Goal: Task Accomplishment & Management: Manage account settings

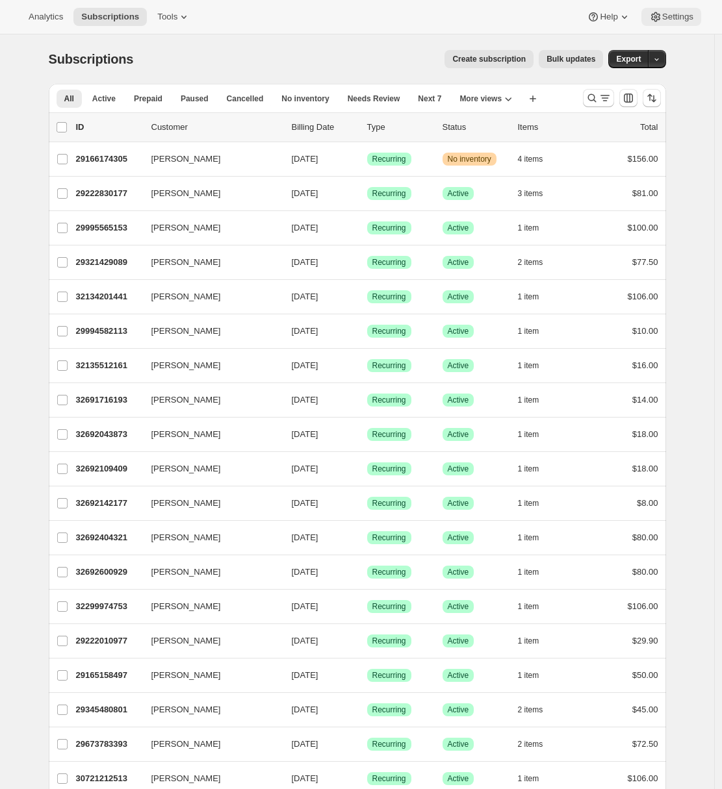
click at [687, 18] on span "Settings" at bounding box center [677, 17] width 31 height 10
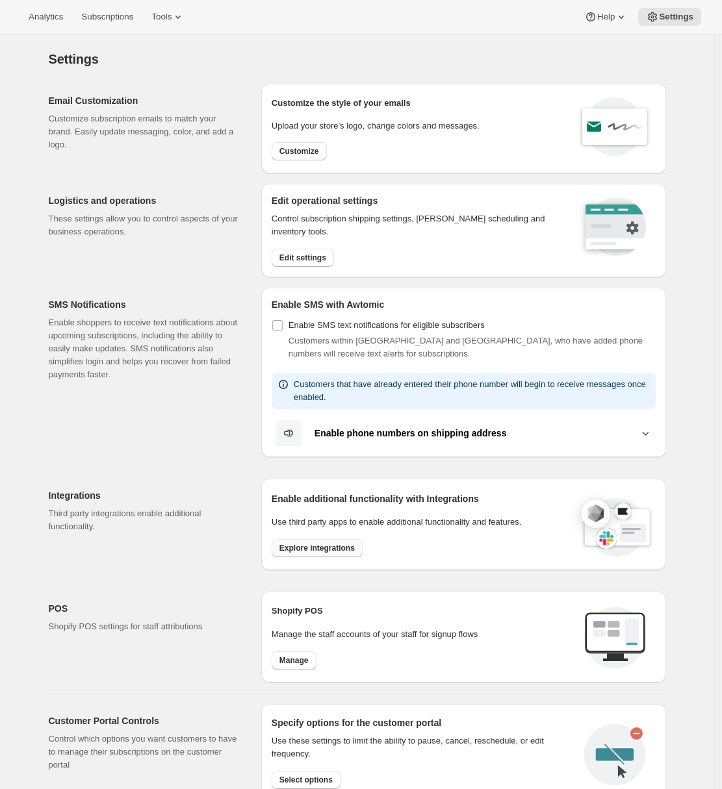
click at [307, 550] on span "Explore integrations" at bounding box center [316, 548] width 75 height 10
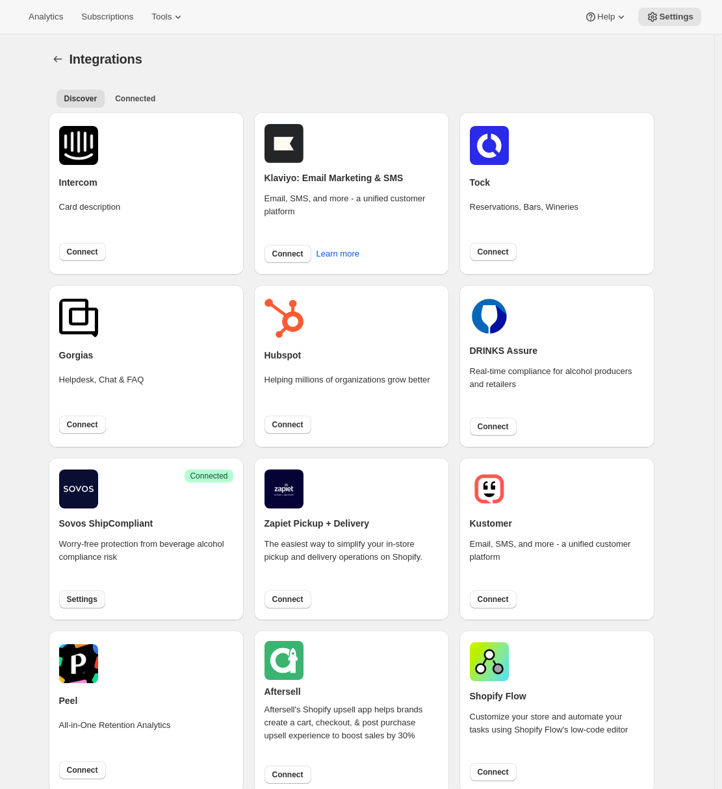
click at [82, 599] on span "Settings" at bounding box center [82, 599] width 31 height 10
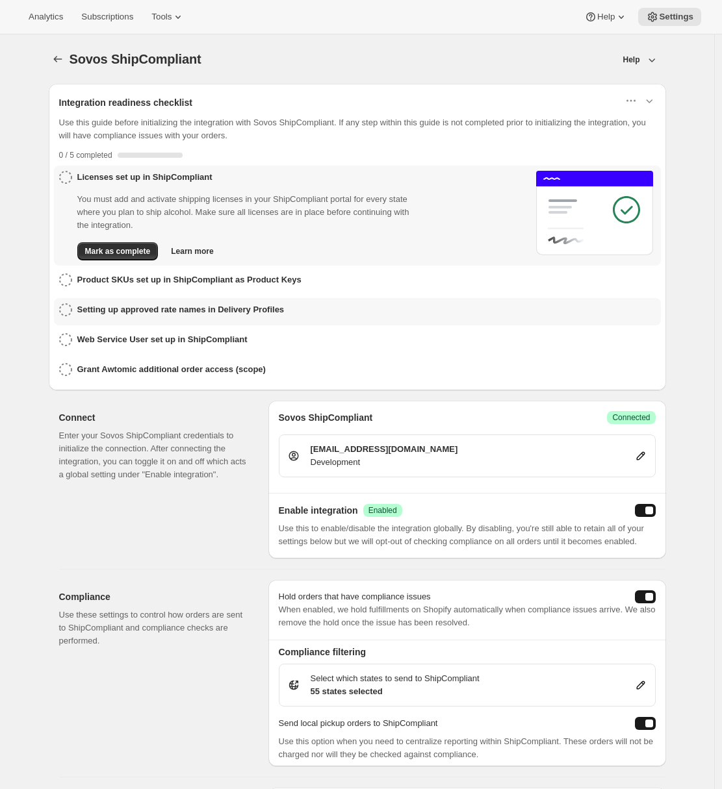
click at [325, 305] on div "Setting up approved rate names in Delivery Profiles" at bounding box center [357, 311] width 596 height 17
click at [203, 308] on h3 "Setting up approved rate names in Delivery Profiles" at bounding box center [180, 309] width 207 height 13
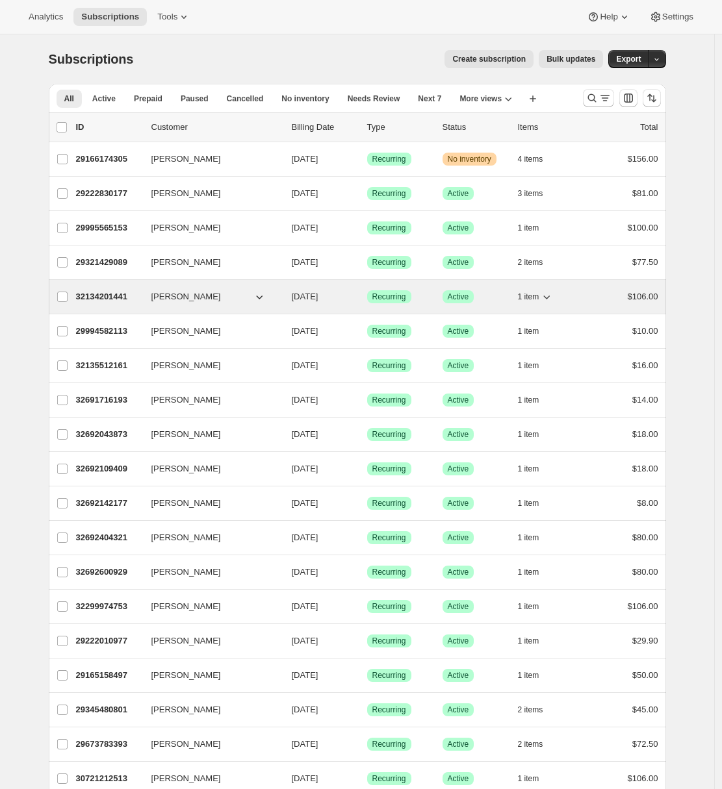
click at [123, 300] on p "32134201441" at bounding box center [108, 296] width 65 height 13
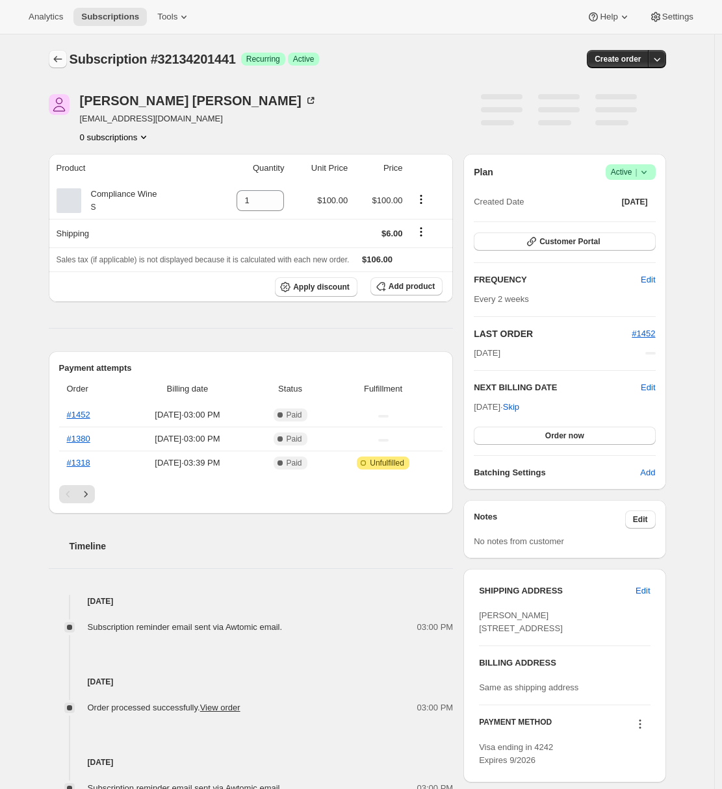
click at [62, 57] on icon "Subscriptions" at bounding box center [57, 59] width 13 height 13
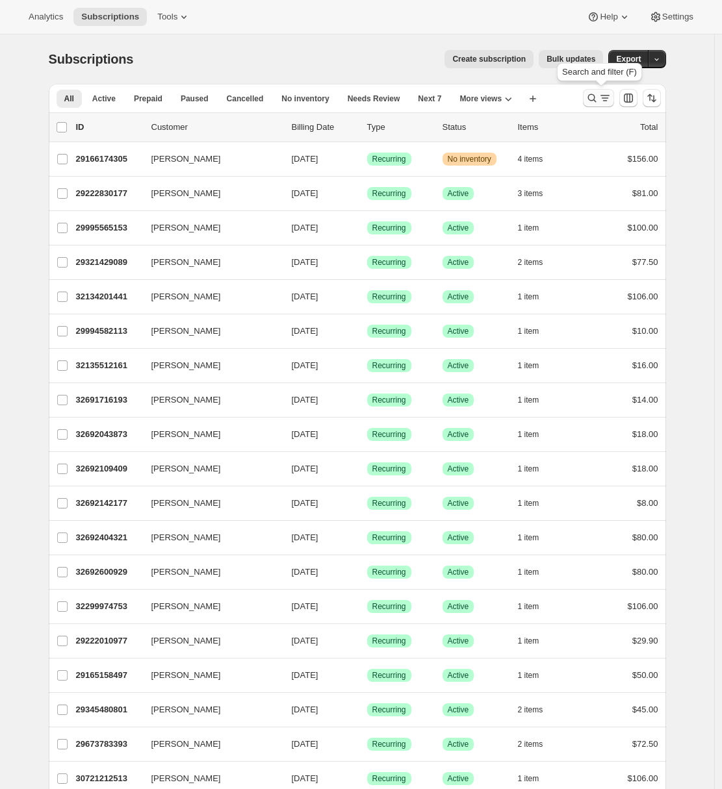
click at [603, 101] on icon "Search and filter results" at bounding box center [604, 98] width 13 height 13
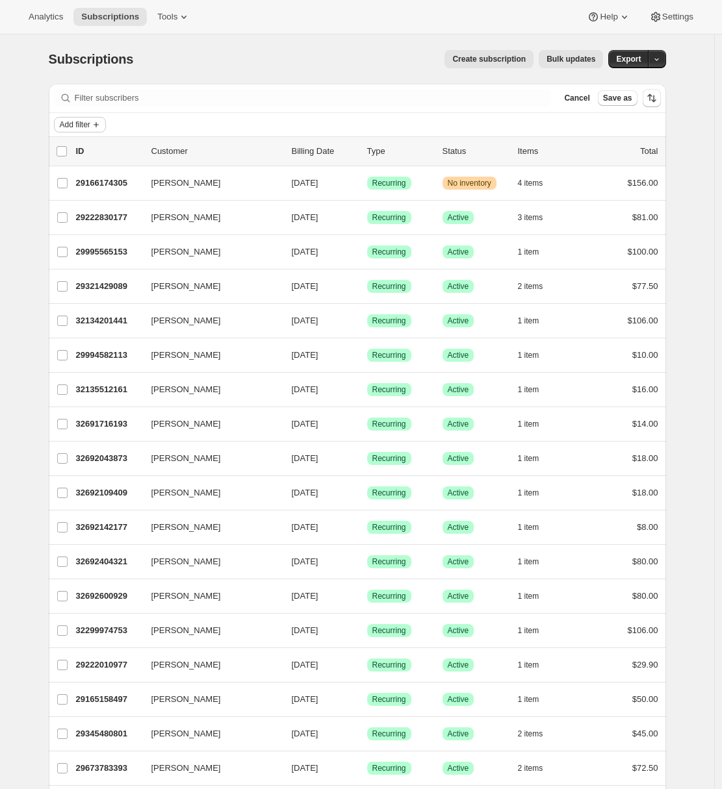
click at [66, 122] on span "Add filter" at bounding box center [75, 125] width 31 height 10
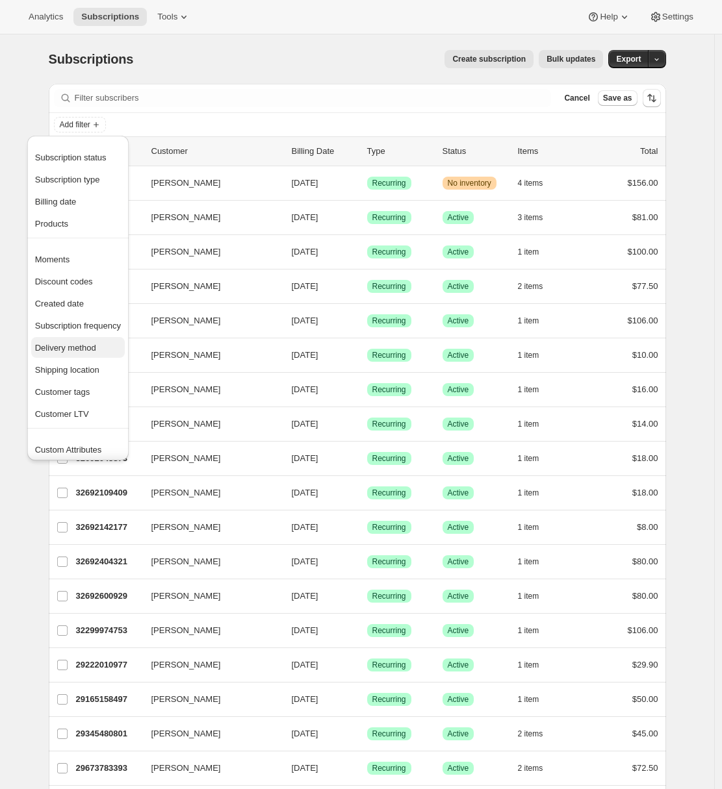
click at [81, 340] on button "Delivery method" at bounding box center [78, 347] width 94 height 21
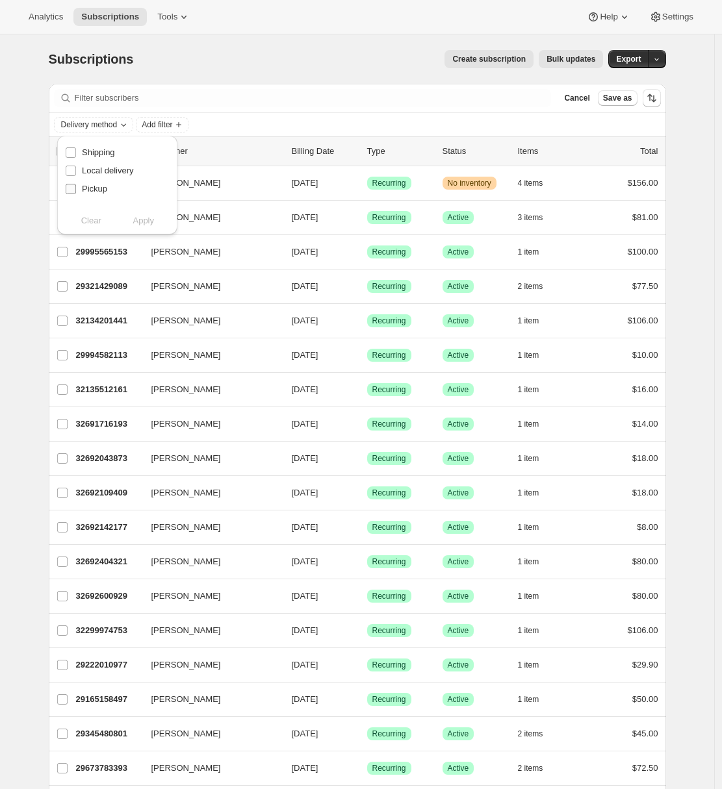
click at [92, 189] on span "Pickup" at bounding box center [94, 189] width 25 height 10
click at [76, 189] on input "Pickup" at bounding box center [71, 189] width 10 height 10
checkbox input "true"
click at [146, 218] on span "Apply" at bounding box center [143, 220] width 21 height 13
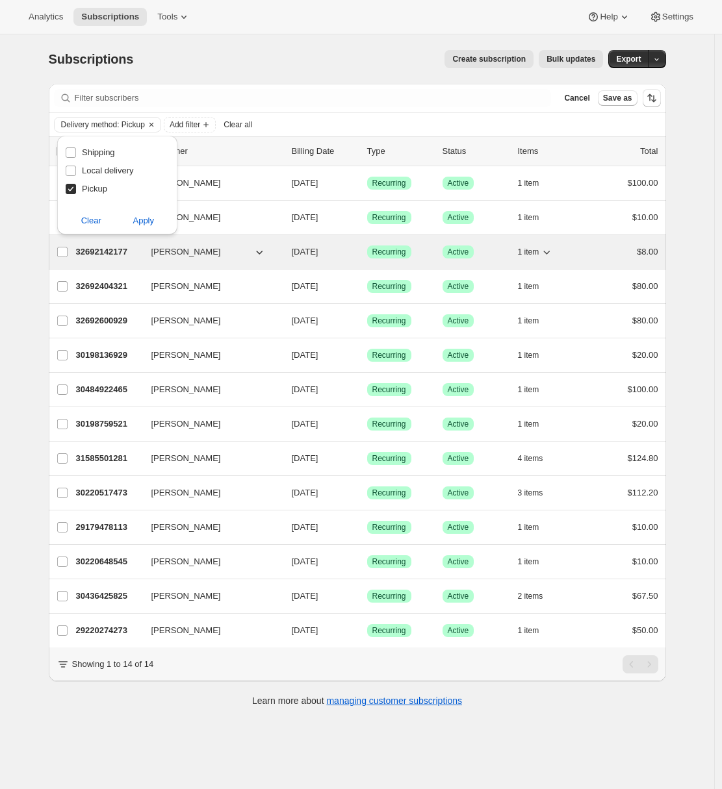
click at [107, 254] on p "32692142177" at bounding box center [108, 252] width 65 height 13
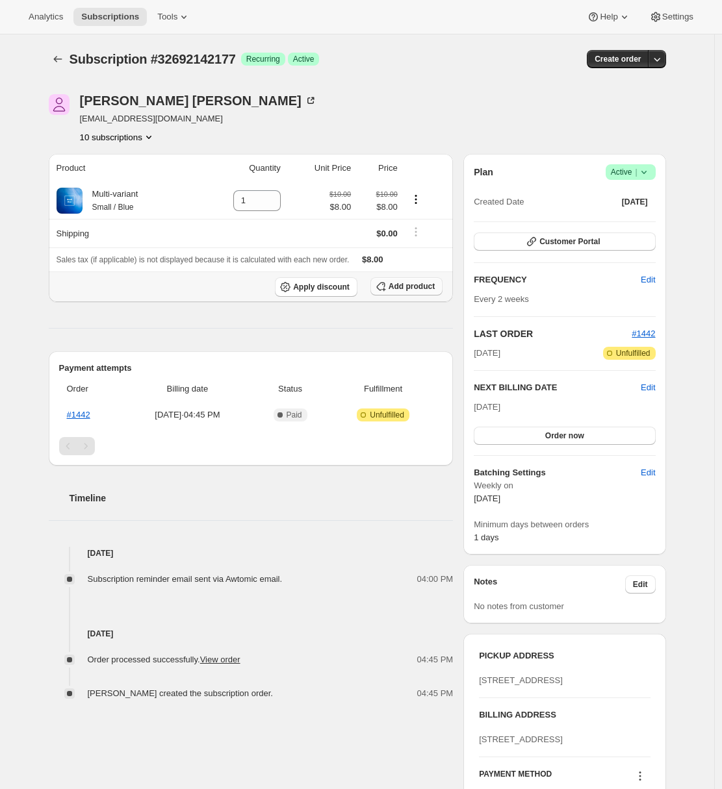
click at [409, 289] on span "Add product" at bounding box center [411, 286] width 46 height 10
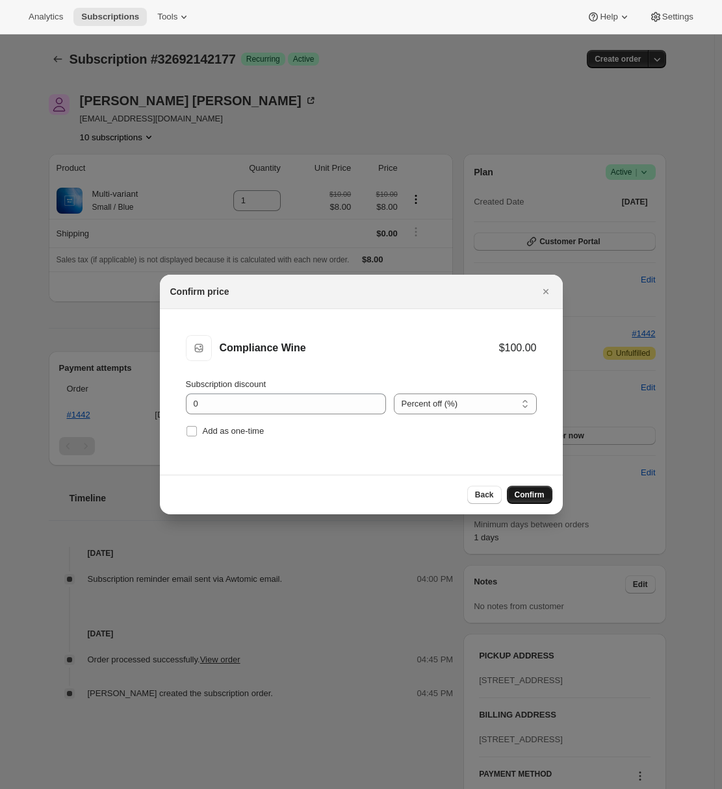
click at [532, 501] on button "Confirm" at bounding box center [529, 495] width 45 height 18
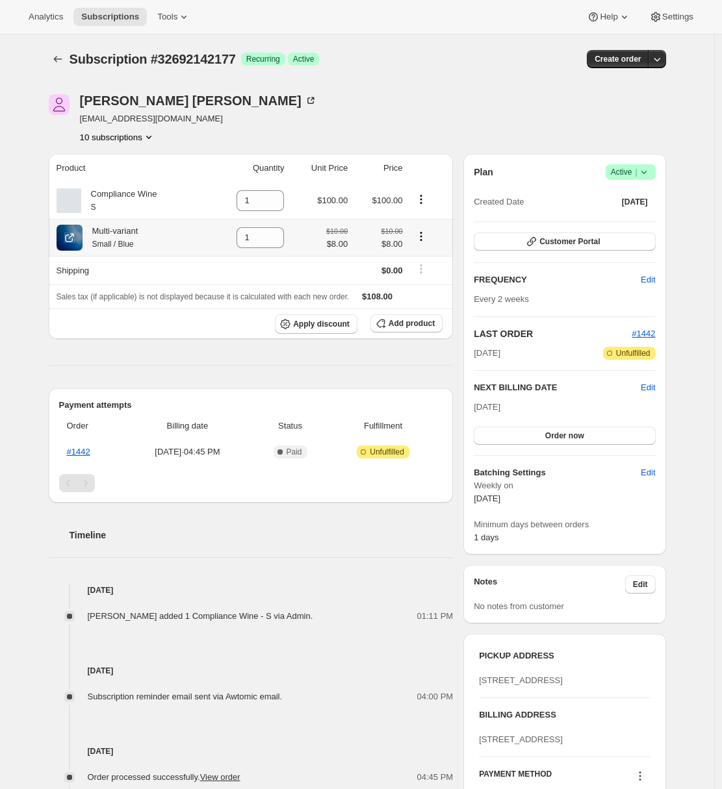
click at [422, 240] on icon "Product actions" at bounding box center [421, 240] width 2 height 2
click at [450, 232] on td at bounding box center [430, 237] width 47 height 37
click at [278, 242] on icon at bounding box center [275, 242] width 6 height 4
type input "0"
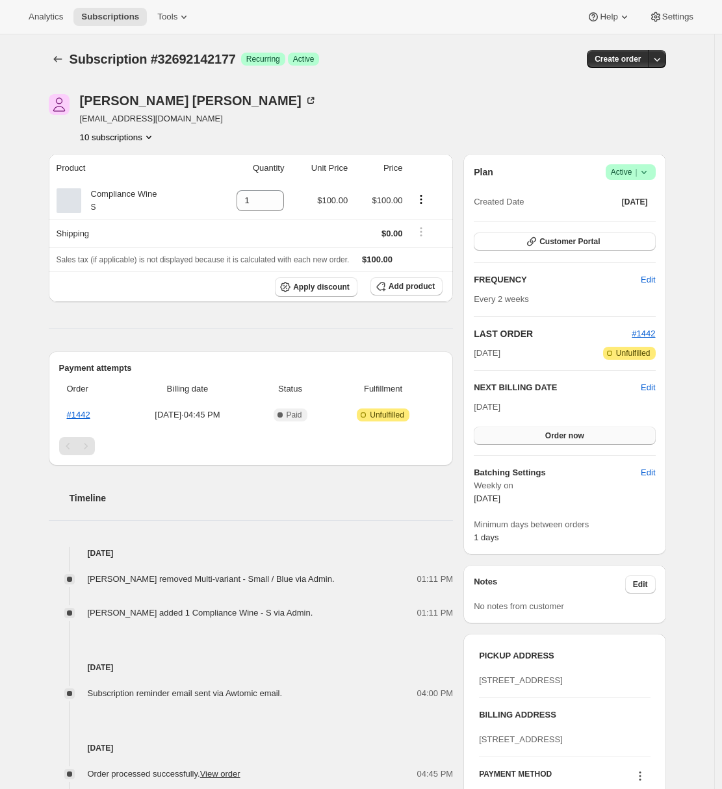
click at [551, 440] on span "Order now" at bounding box center [564, 436] width 39 height 10
click at [551, 440] on span "Click to confirm" at bounding box center [564, 436] width 59 height 10
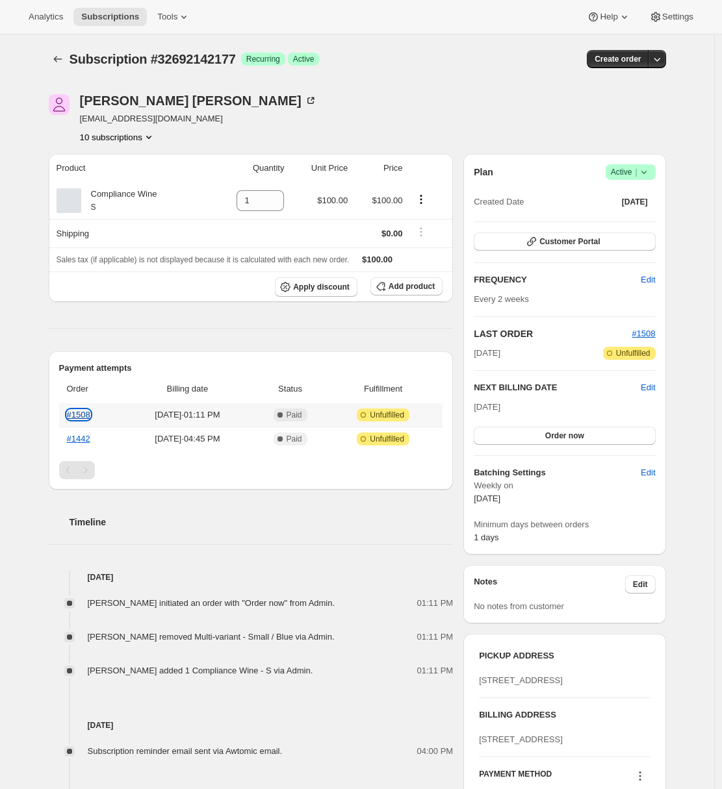
click at [89, 413] on link "#1508" at bounding box center [78, 415] width 23 height 10
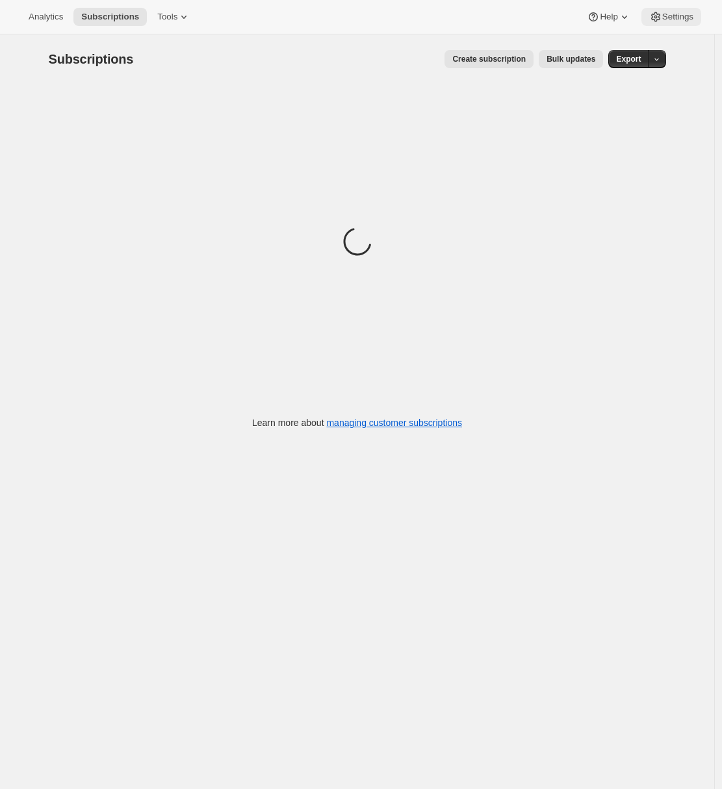
click at [667, 18] on span "Settings" at bounding box center [677, 17] width 31 height 10
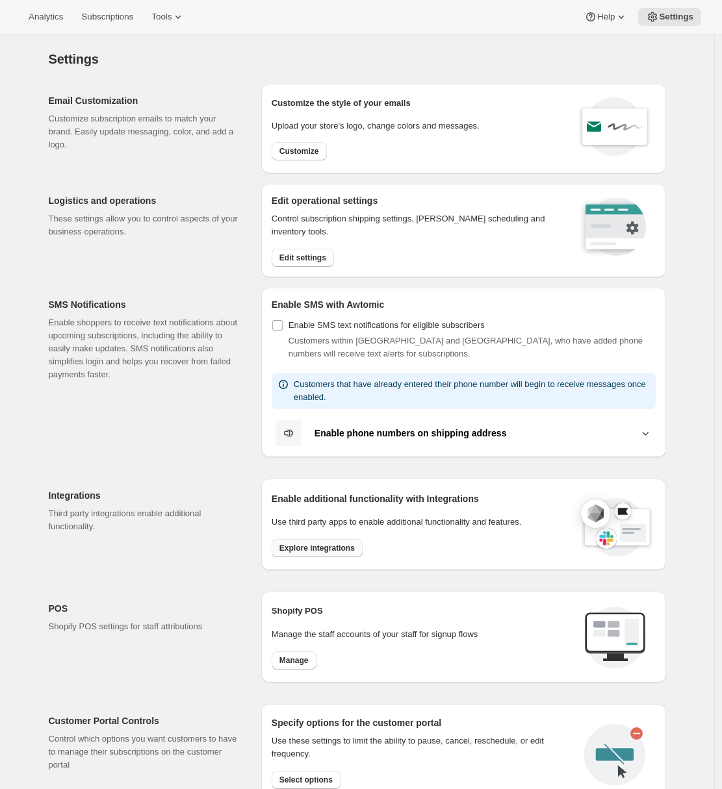
click at [294, 541] on button "Explore integrations" at bounding box center [317, 548] width 91 height 18
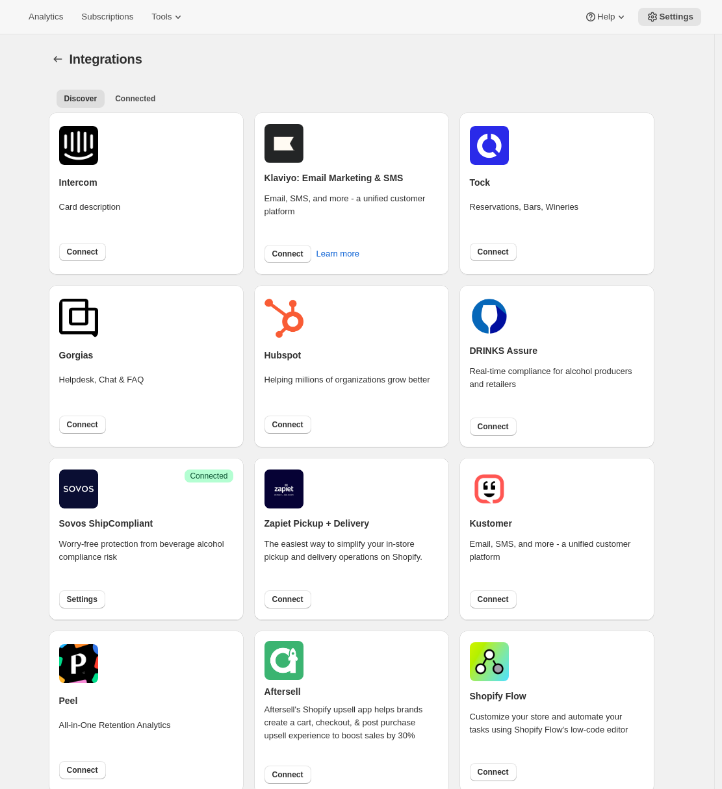
scroll to position [222, 0]
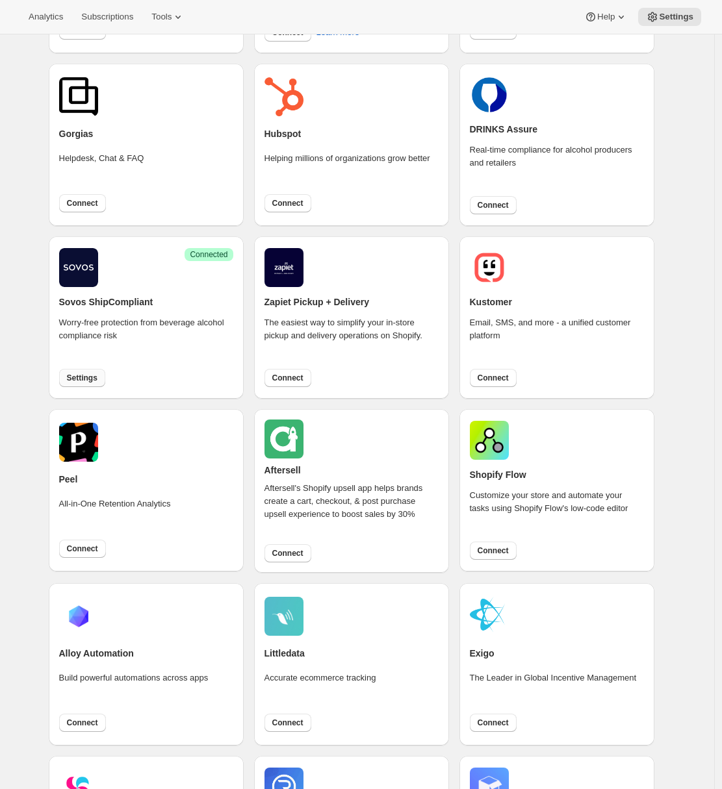
click at [85, 378] on span "Settings" at bounding box center [82, 378] width 31 height 10
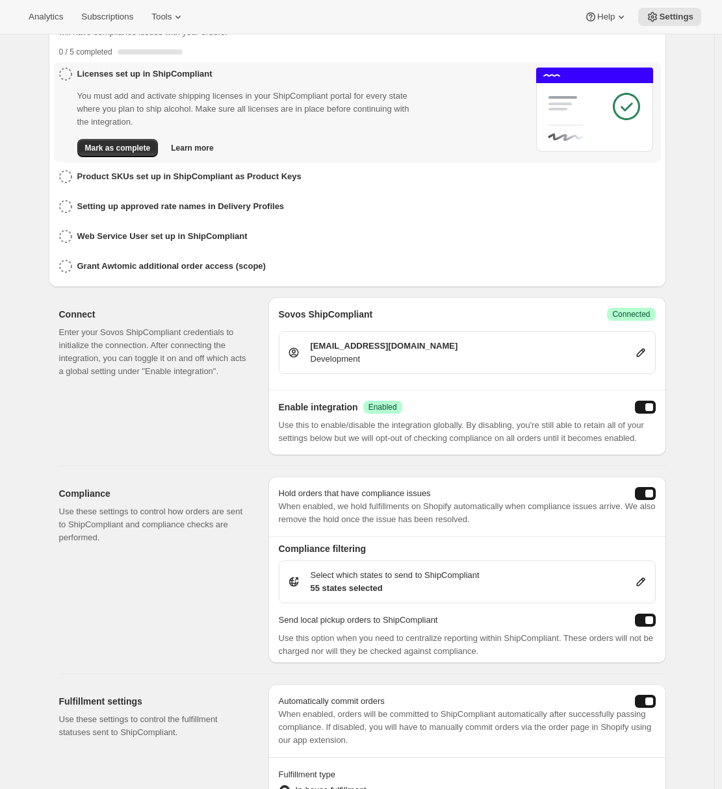
scroll to position [36, 0]
